Goal: Use online tool/utility: Utilize a website feature to perform a specific function

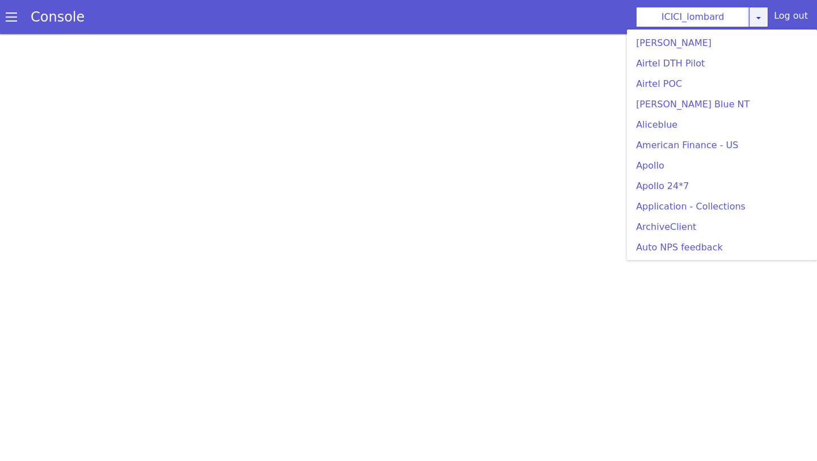
click at [763, 18] on icon at bounding box center [758, 17] width 9 height 9
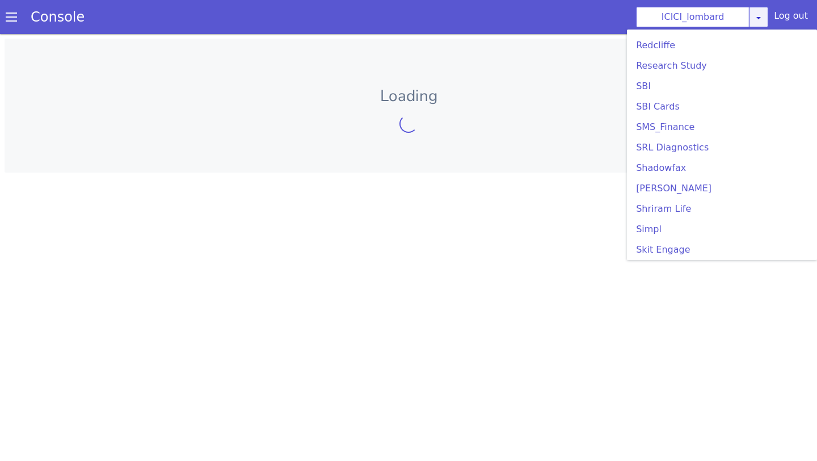
scroll to position [2464, 0]
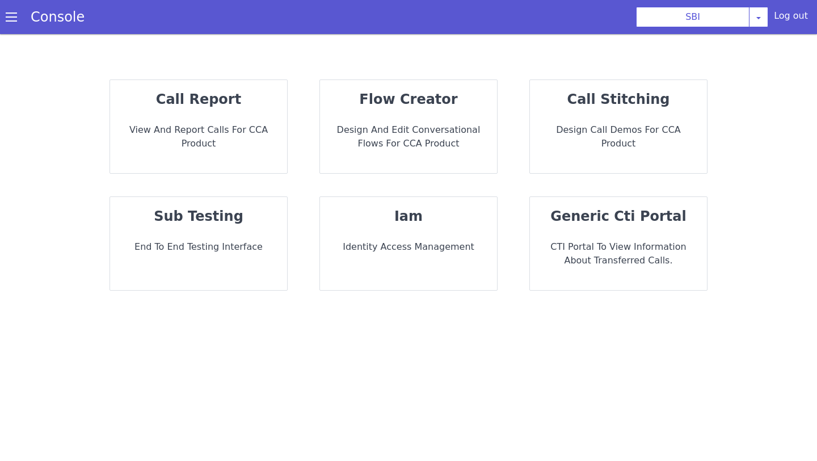
click at [192, 216] on strong "sub testing" at bounding box center [199, 216] width 90 height 16
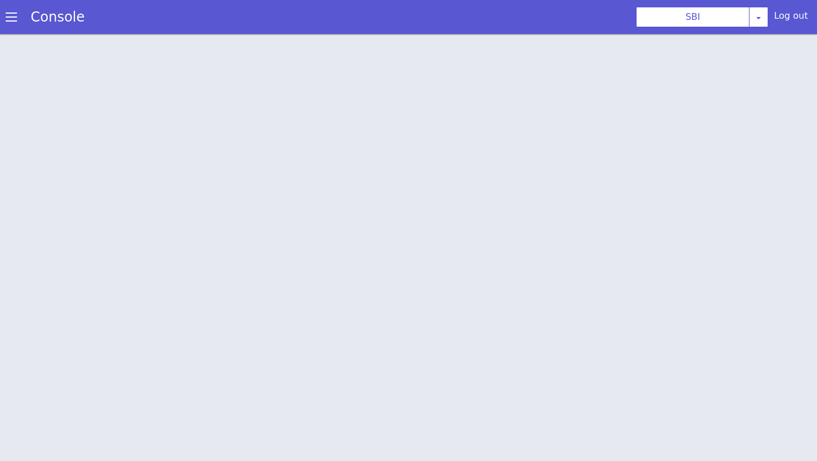
scroll to position [3, 0]
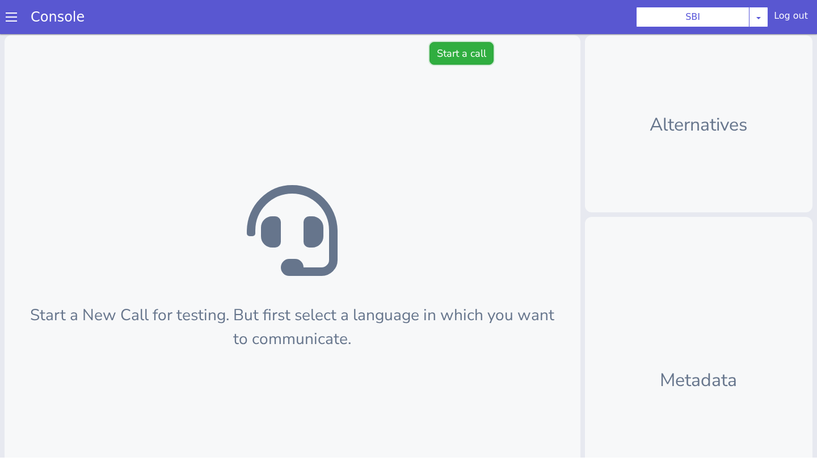
click at [472, 56] on button "Start a call" at bounding box center [461, 53] width 64 height 23
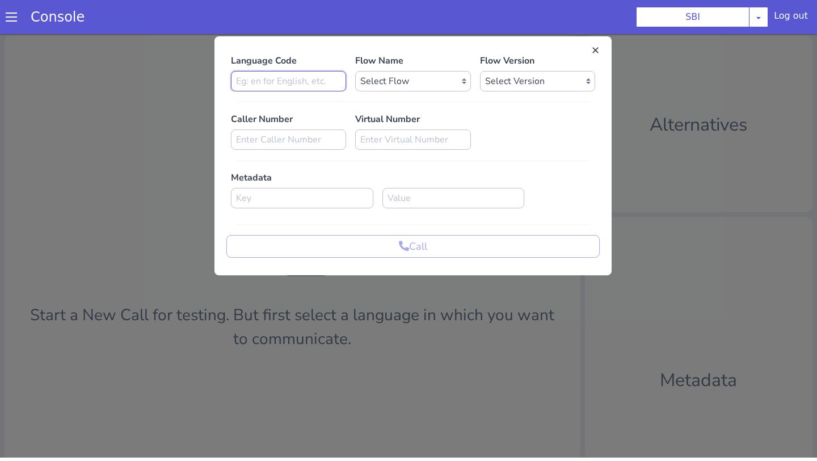
click at [311, 84] on input at bounding box center [288, 81] width 115 height 20
type input "en"
click at [428, 85] on select "Select Flow pre due SBI B0 SBI FARMER BOT English 2024 SBI INBOUND CALL STEERIN…" at bounding box center [412, 81] width 115 height 20
select select "3536d211-3c77-413a-9464-cbbfa57b0f64"
click at [355, 71] on select "Select Flow pre due SBI B0 SBI FARMER BOT English 2024 SBI INBOUND CALL STEERIN…" at bounding box center [412, 81] width 115 height 20
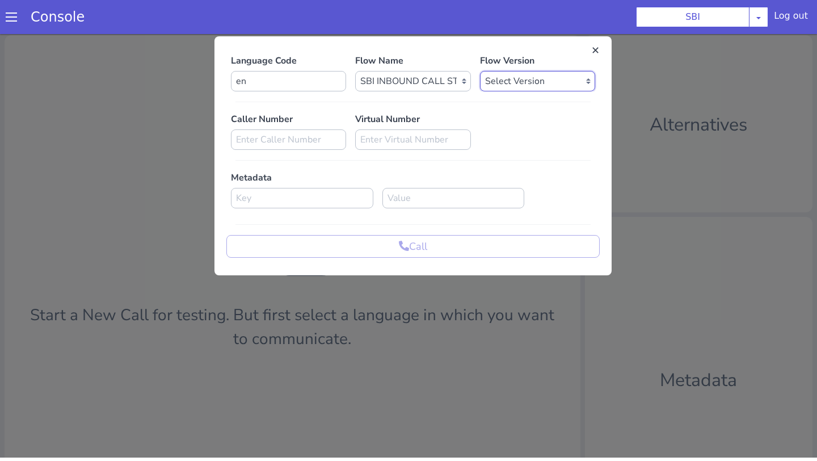
click at [552, 78] on select "Select Version 0.1.4 0.1.3 0.1.2 0.1.1 0.1.0 0.0.170 0.0.169 0.0.168 0.0.167 0.…" at bounding box center [537, 81] width 115 height 20
select select "0.0.170"
click at [480, 71] on select "Select Version 0.1.4 0.1.3 0.1.2 0.1.1 0.1.0 0.0.170 0.0.169 0.0.168 0.0.167 0.…" at bounding box center [537, 81] width 115 height 20
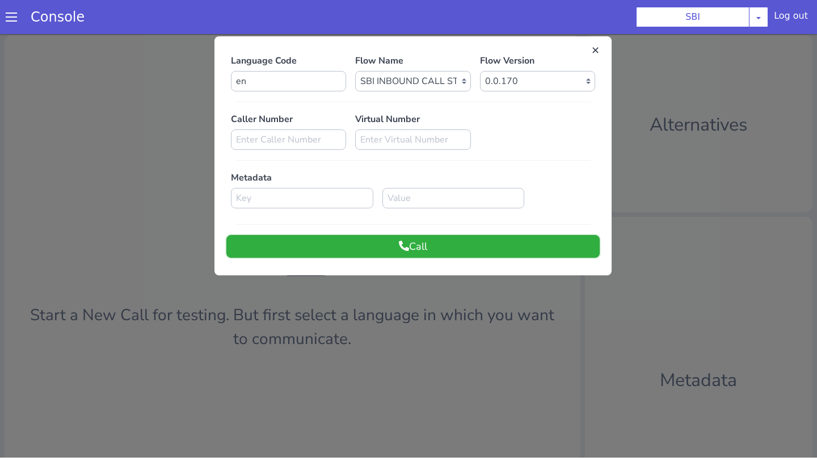
click at [374, 244] on button "Call" at bounding box center [412, 246] width 373 height 23
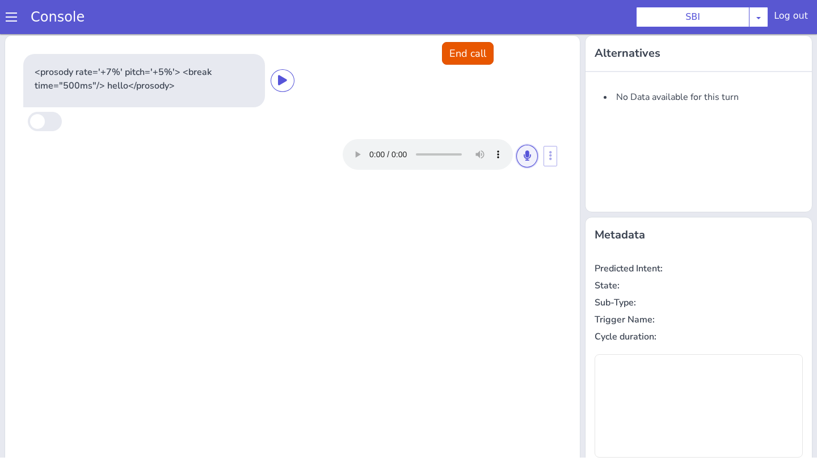
click at [524, 158] on icon at bounding box center [527, 155] width 7 height 10
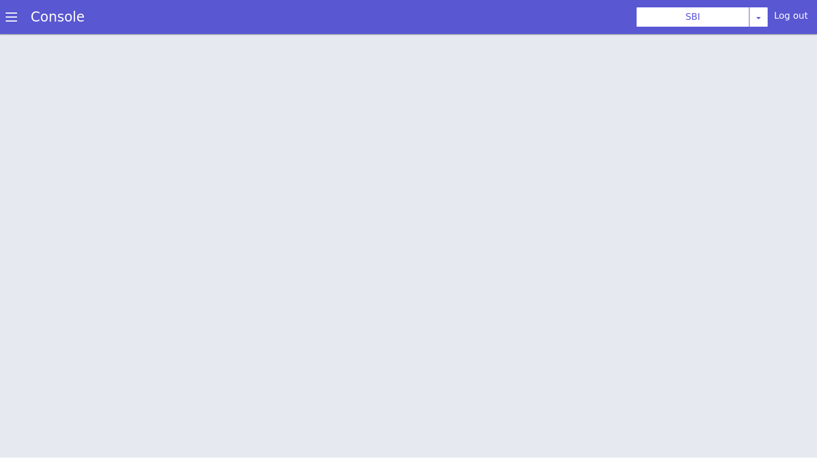
scroll to position [0, 0]
click at [1, 17] on div "Console" at bounding box center [52, 17] width 104 height 32
click at [8, 19] on span at bounding box center [11, 16] width 11 height 11
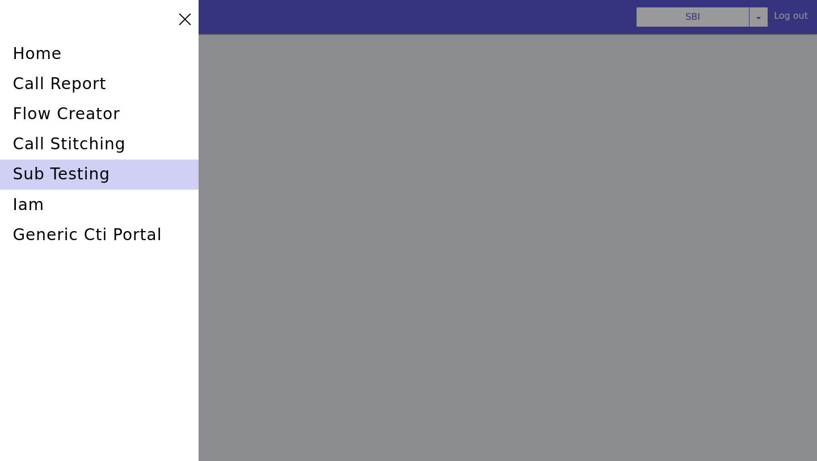
click at [27, 173] on div "sub testing" at bounding box center [99, 174] width 199 height 30
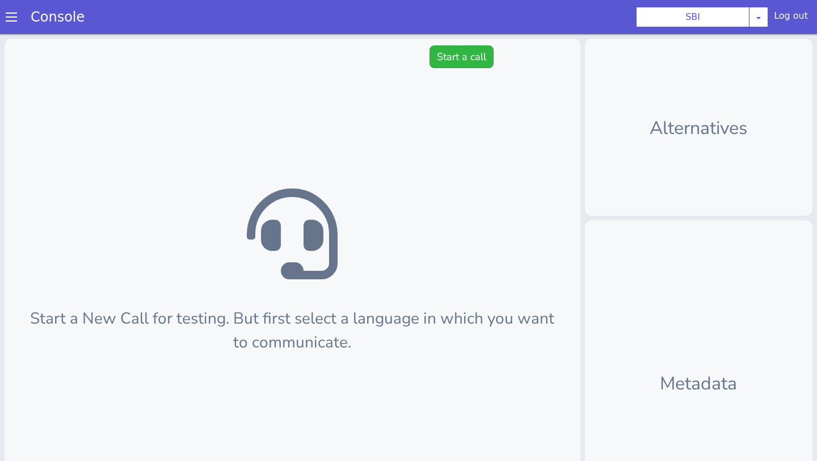
scroll to position [3, 0]
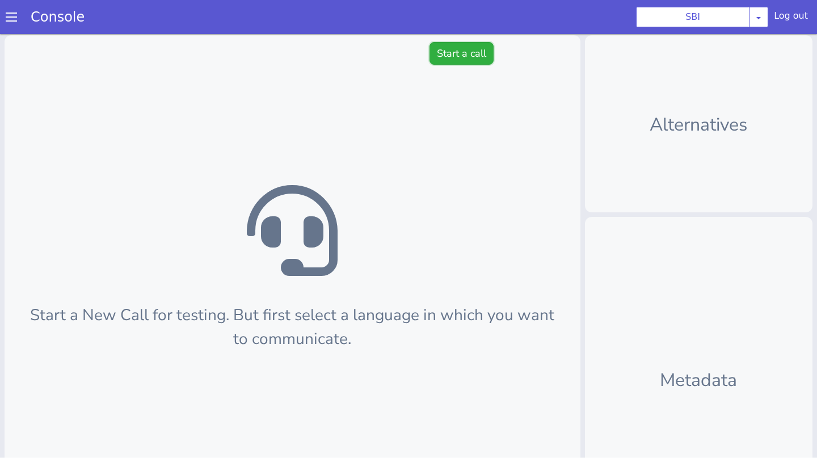
click at [462, 60] on button "Start a call" at bounding box center [461, 53] width 64 height 23
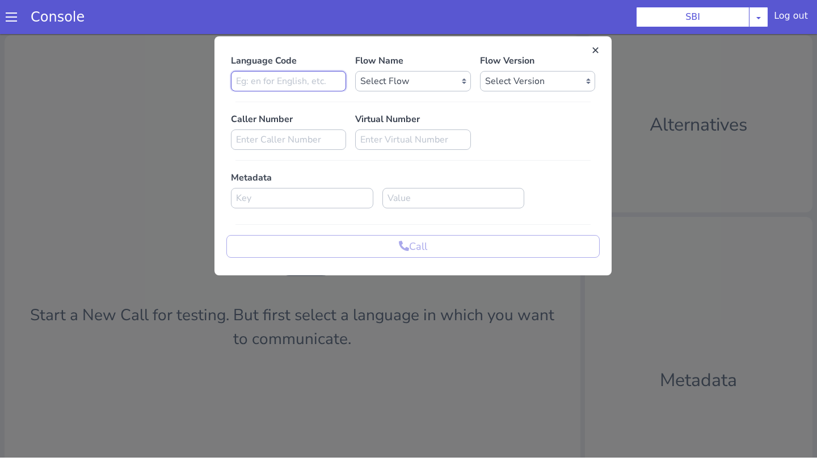
click at [319, 80] on input at bounding box center [288, 81] width 115 height 20
type input "en"
click at [420, 77] on select "Select Flow pre due SBI B0 SBI FARMER BOT English 2024 SBI INBOUND CALL STEERIN…" at bounding box center [412, 81] width 115 height 20
click at [414, 81] on select "Select Flow pre due SBI B0 SBI FARMER BOT English 2024 SBI INBOUND CALL STEERIN…" at bounding box center [412, 81] width 115 height 20
select select "ae1d074a-eb0c-4ee6-9da5-34bd867c0ab1"
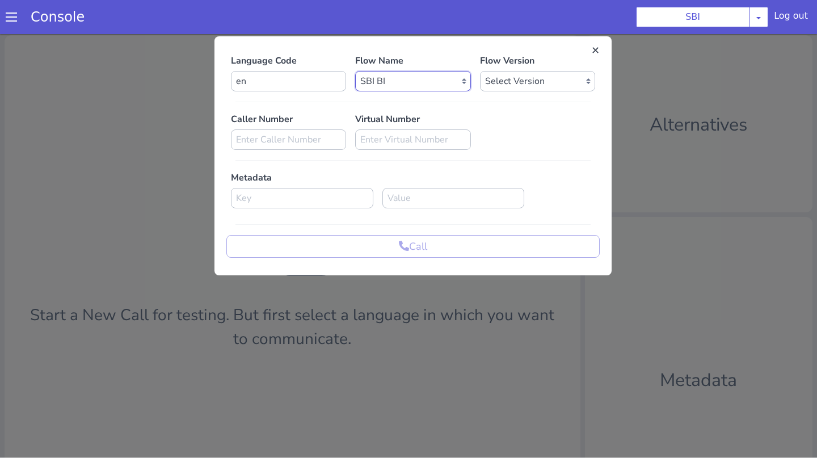
click at [355, 71] on select "Select Flow pre due SBI B0 SBI FARMER BOT English 2024 SBI INBOUND CALL STEERIN…" at bounding box center [412, 81] width 115 height 20
click at [534, 77] on select "Select Version 0.0.82 0.0.81 0.0.80 0.0.79 0.0.78 0.0.77 0.0.76 0.0.75 0.0.74 0…" at bounding box center [537, 81] width 115 height 20
select select "0.0.82"
click at [480, 71] on select "Select Version 0.0.82 0.0.81 0.0.80 0.0.79 0.0.78 0.0.77 0.0.76 0.0.75 0.0.74 0…" at bounding box center [537, 81] width 115 height 20
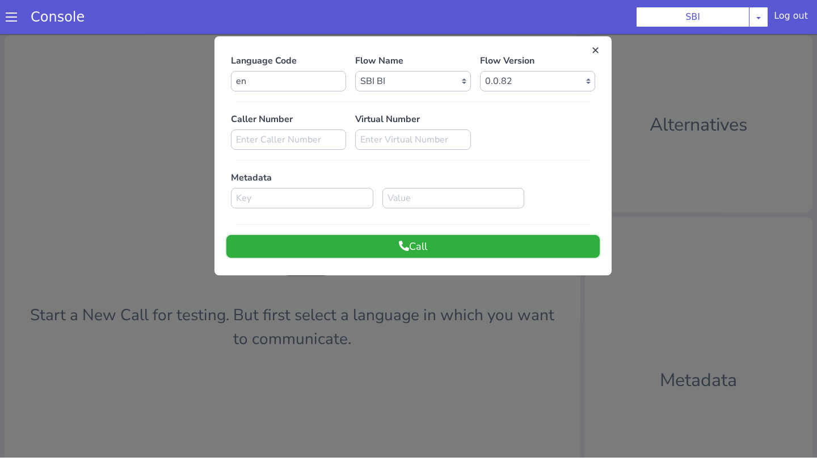
click at [416, 255] on button "Call" at bounding box center [412, 246] width 373 height 23
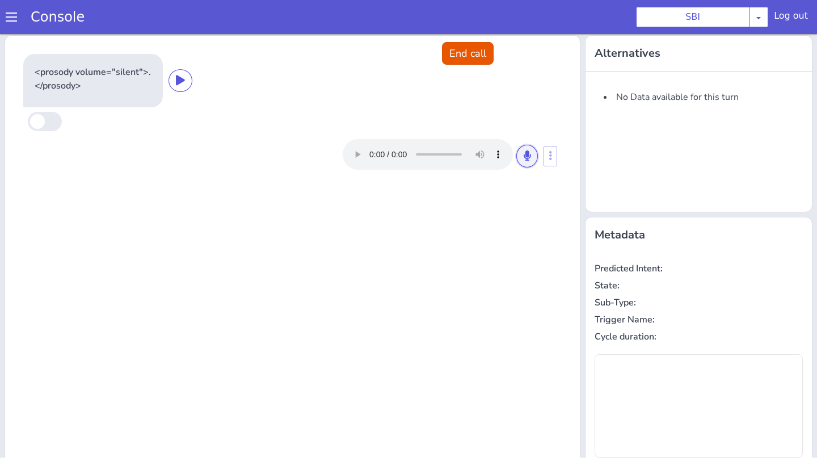
click at [526, 165] on button at bounding box center [527, 156] width 22 height 23
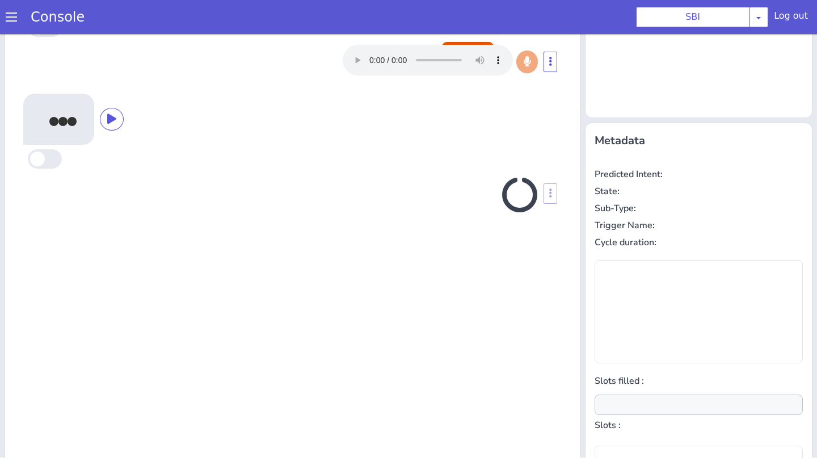
scroll to position [118, 0]
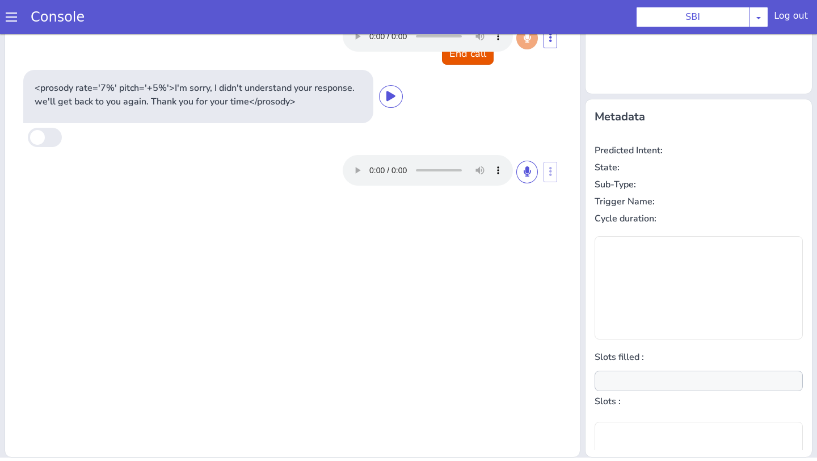
type input "null"
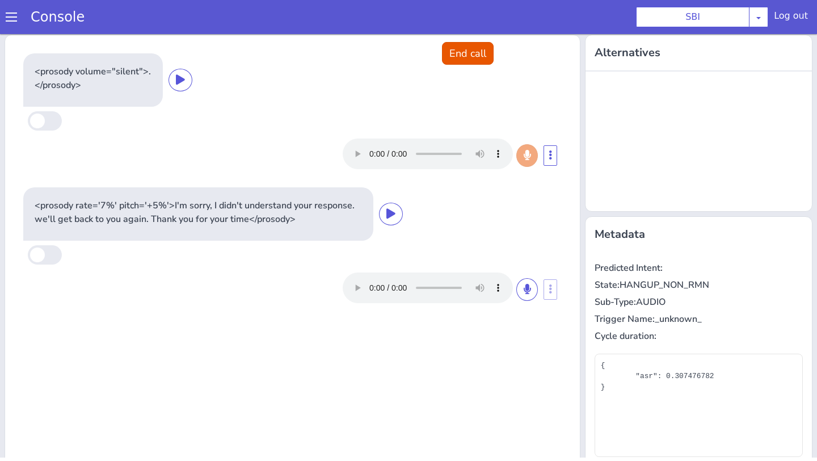
scroll to position [0, 0]
click at [467, 50] on button "End call" at bounding box center [468, 53] width 52 height 23
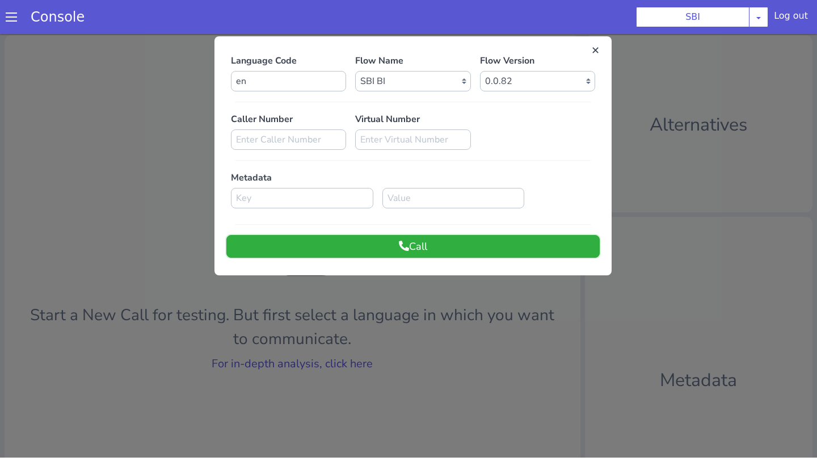
click at [410, 243] on button "Call" at bounding box center [412, 246] width 373 height 23
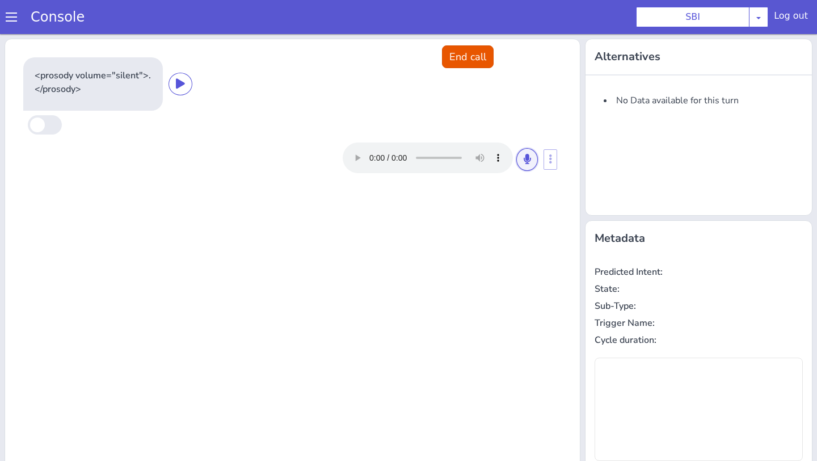
click at [529, 155] on icon at bounding box center [527, 159] width 7 height 10
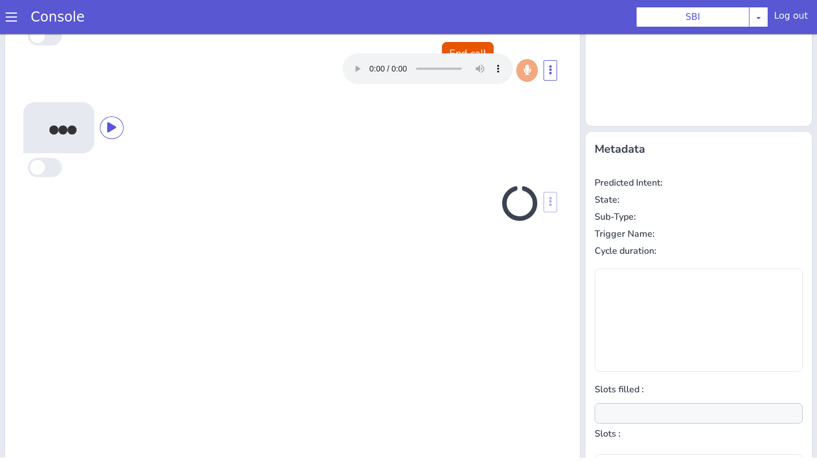
scroll to position [118, 0]
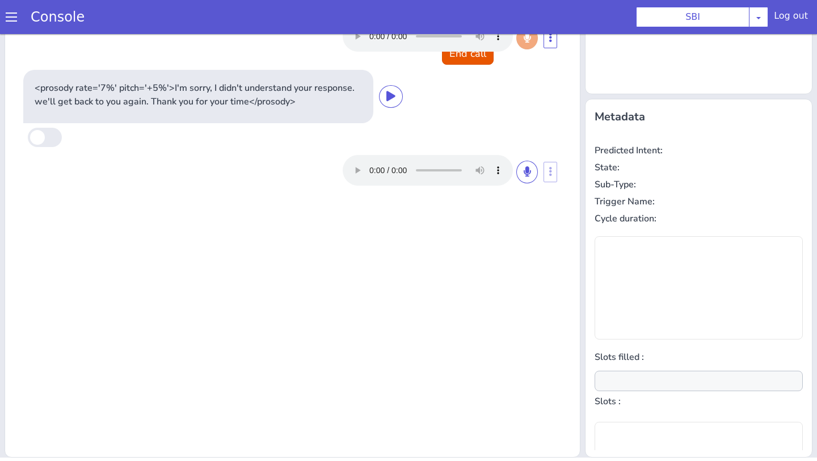
type input "null"
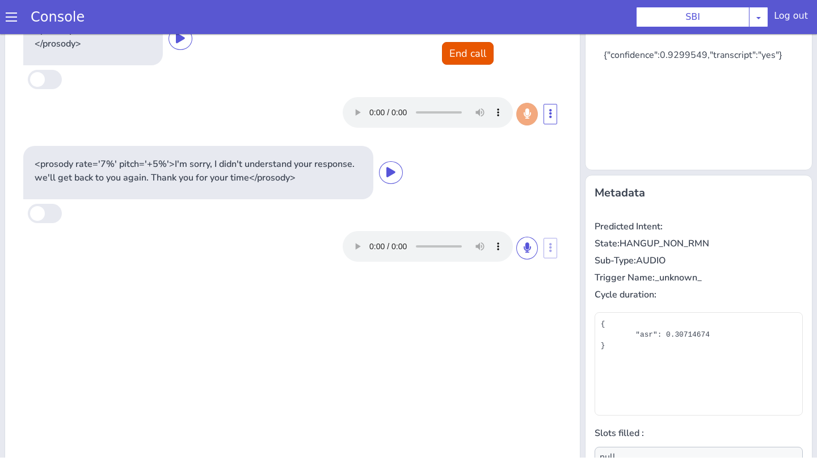
scroll to position [0, 0]
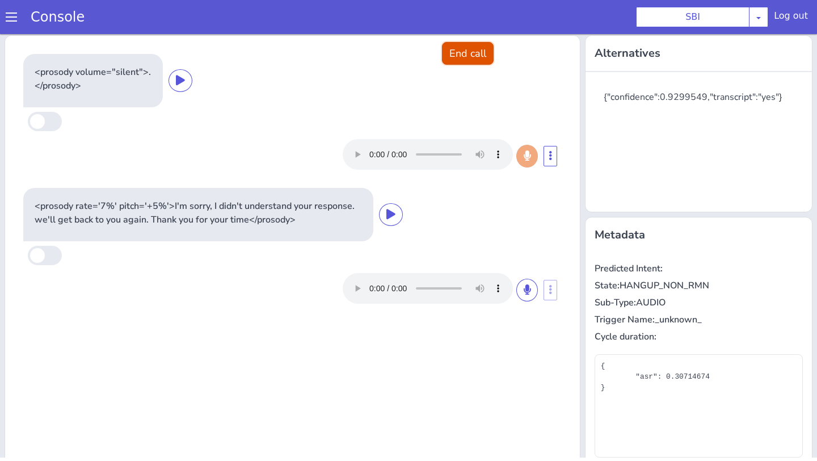
click at [478, 48] on button "End call" at bounding box center [468, 53] width 52 height 23
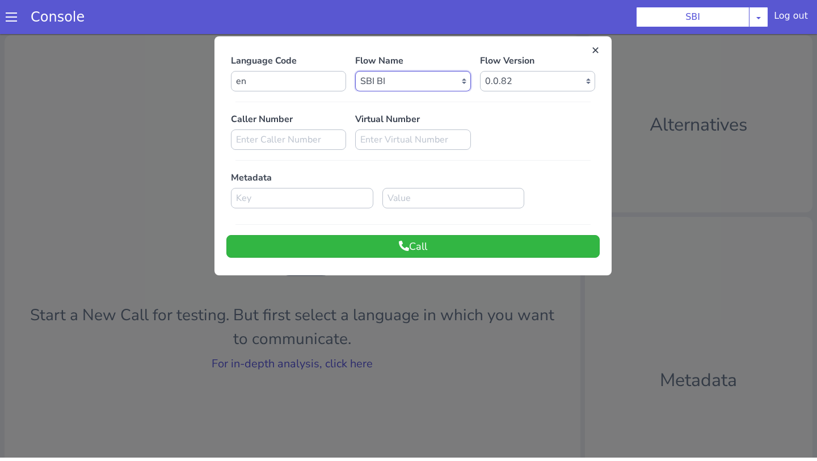
click at [410, 80] on select "Select Flow pre due SBI B0 SBI FARMER BOT English 2024 SBI INBOUND CALL STEERIN…" at bounding box center [412, 81] width 115 height 20
select select "3536d211-3c77-413a-9464-cbbfa57b0f64"
click at [355, 71] on select "Select Flow pre due SBI B0 SBI FARMER BOT English 2024 SBI INBOUND CALL STEERIN…" at bounding box center [412, 81] width 115 height 20
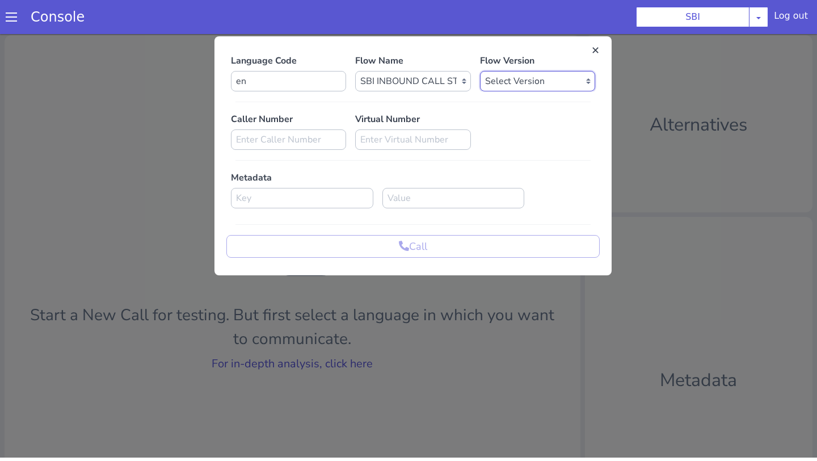
click at [549, 75] on select "Select Version 0.1.4 0.1.3 0.1.2 0.1.1 0.1.0 0.0.170 0.0.169 0.0.168 0.0.167 0.…" at bounding box center [537, 81] width 115 height 20
select select "0.1.4"
click at [480, 71] on select "Select Version 0.1.4 0.1.3 0.1.2 0.1.1 0.1.0 0.0.170 0.0.169 0.0.168 0.0.167 0.…" at bounding box center [537, 81] width 115 height 20
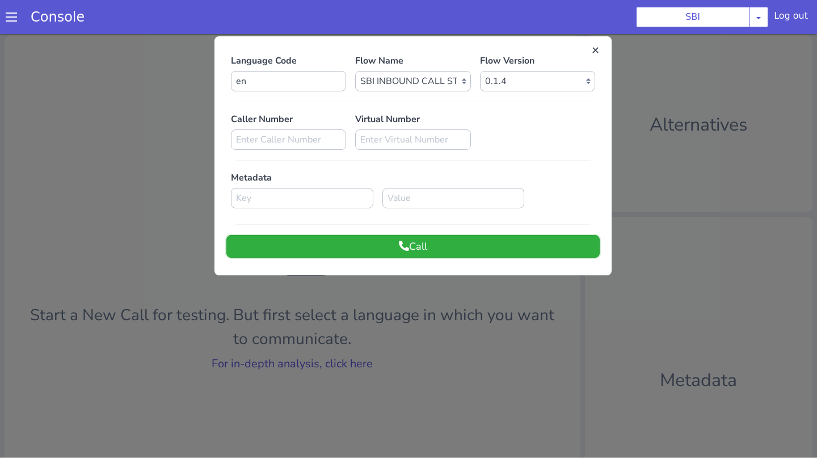
click at [383, 245] on button "Call" at bounding box center [412, 246] width 373 height 23
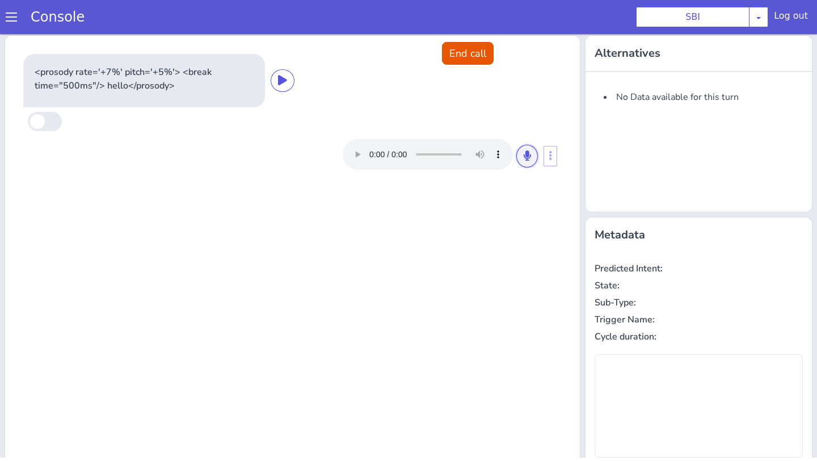
click at [528, 161] on button at bounding box center [527, 156] width 22 height 23
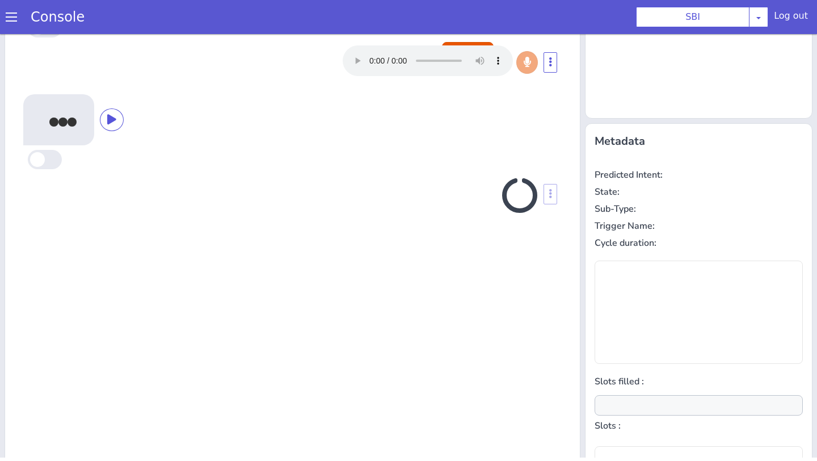
scroll to position [118, 0]
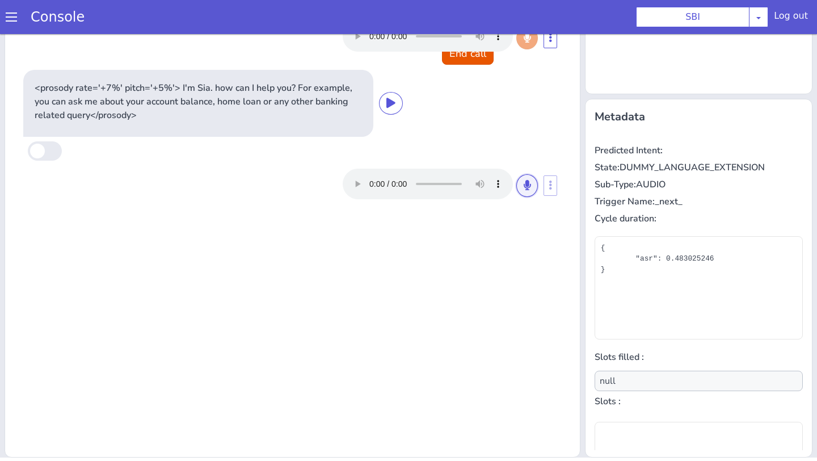
click at [528, 182] on icon at bounding box center [527, 185] width 7 height 10
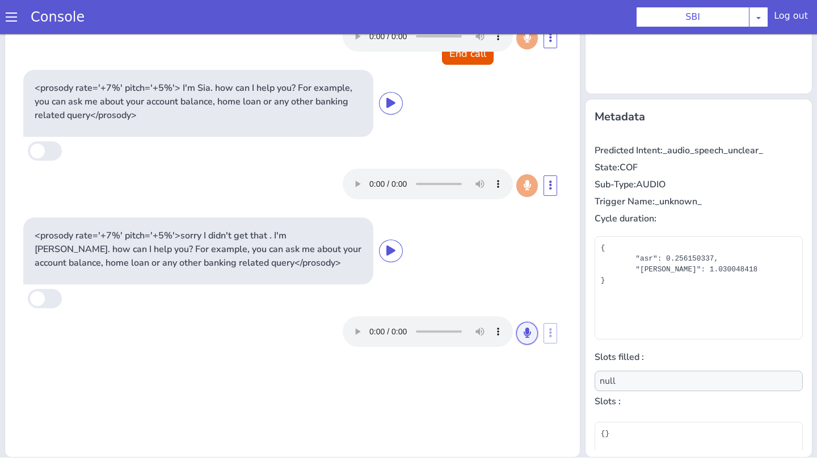
click at [528, 330] on icon at bounding box center [527, 332] width 7 height 10
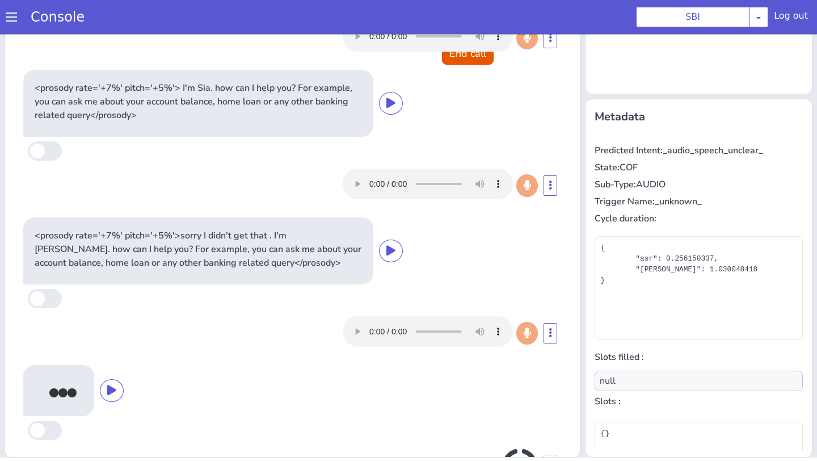
scroll to position [50, 0]
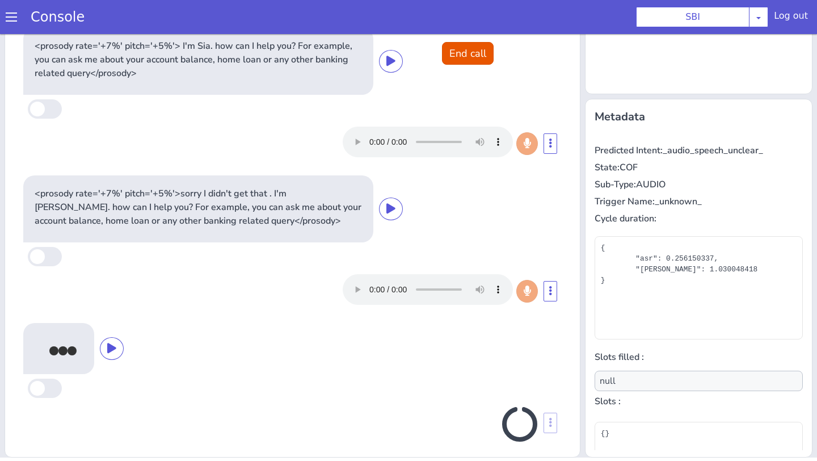
click at [510, 332] on div "<prosody rate='+7%' pitch='+5%'> <break time="500ms"/> hello</prosody> <prosody…" at bounding box center [293, 170] width 566 height 580
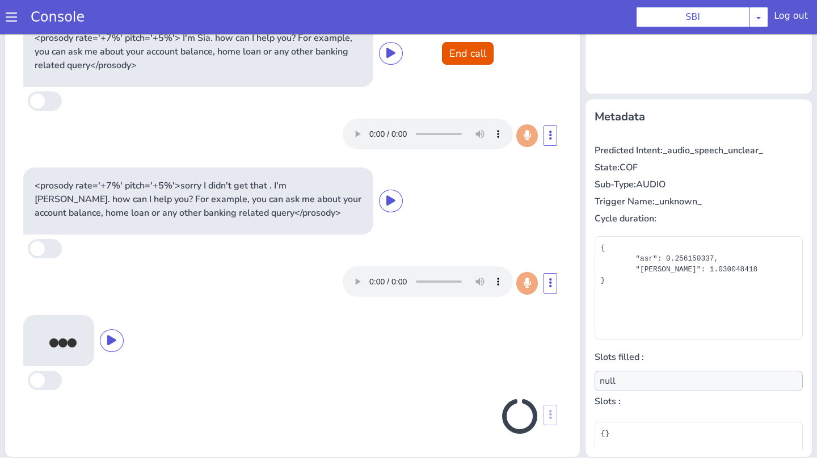
scroll to position [47, 0]
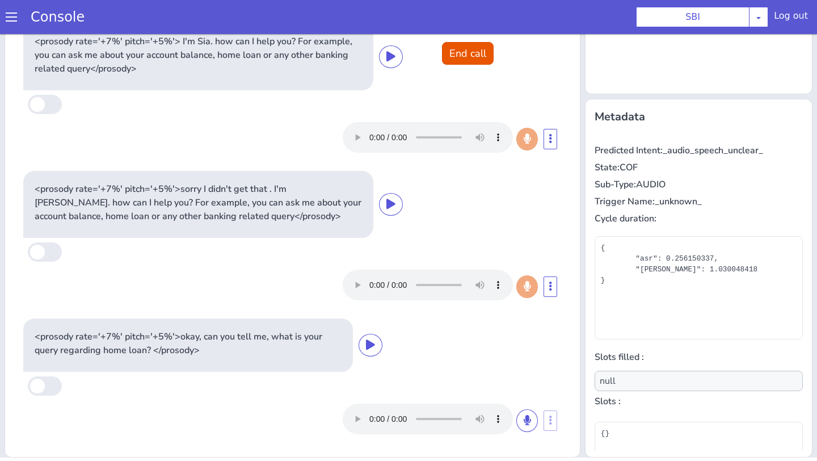
type input "loan"
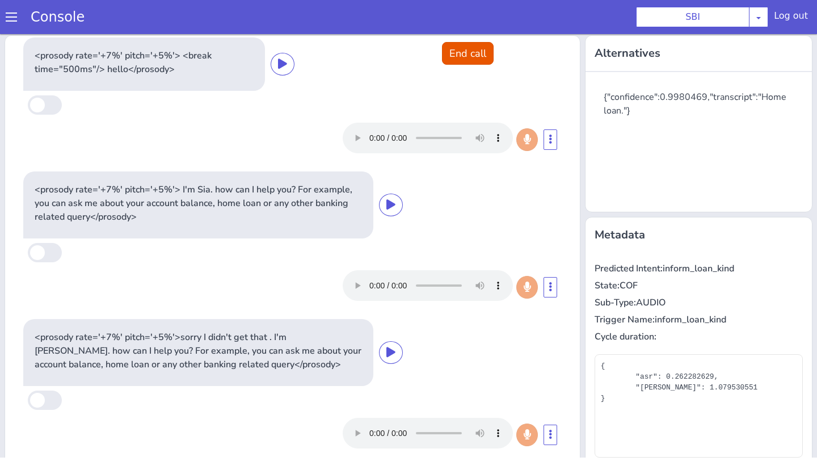
scroll to position [0, 0]
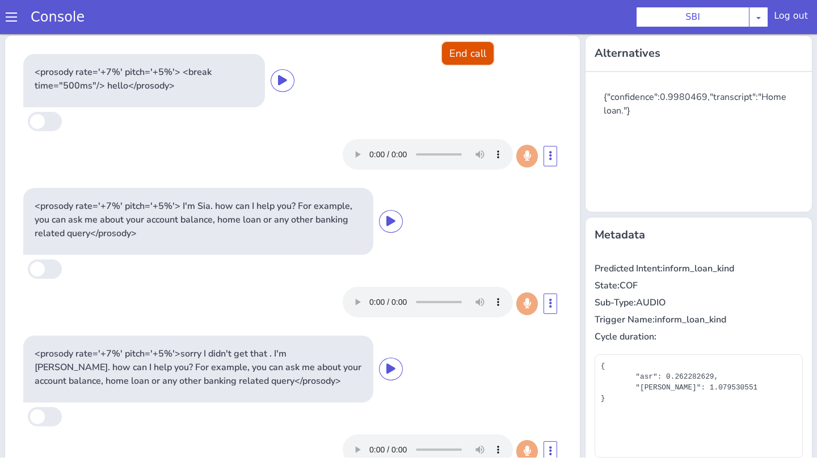
click at [474, 50] on button "End call" at bounding box center [468, 53] width 52 height 23
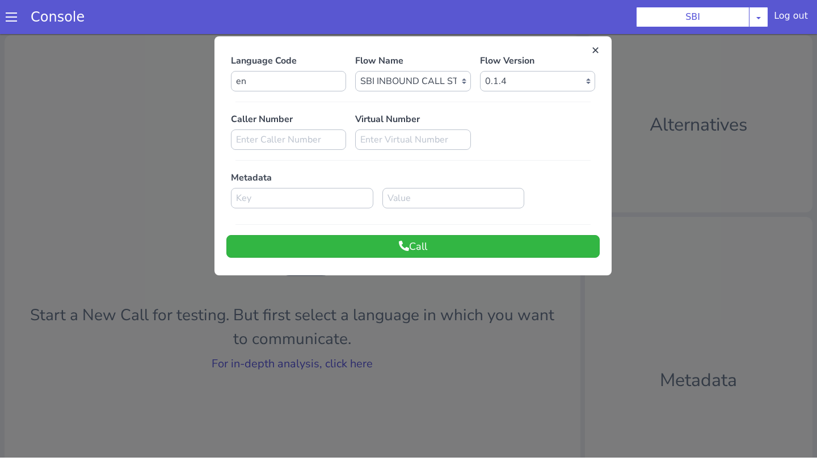
click at [336, 370] on div at bounding box center [408, 244] width 817 height 427
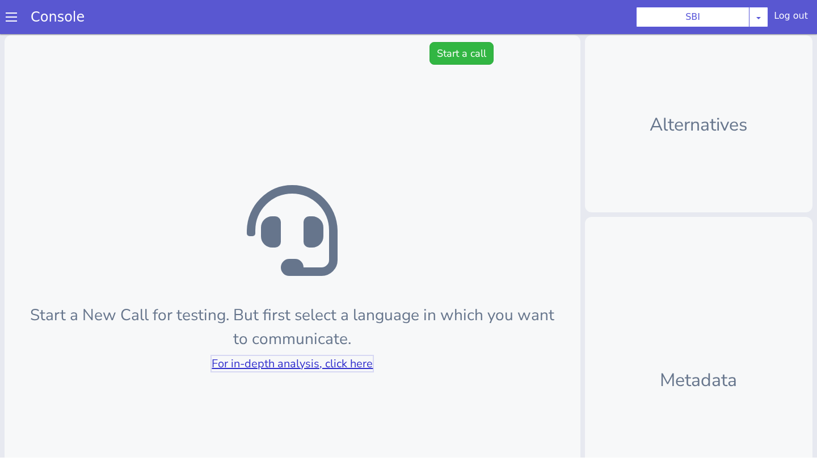
click at [336, 370] on link "For in-depth analysis, click here" at bounding box center [292, 363] width 161 height 15
